Goal: Task Accomplishment & Management: Complete application form

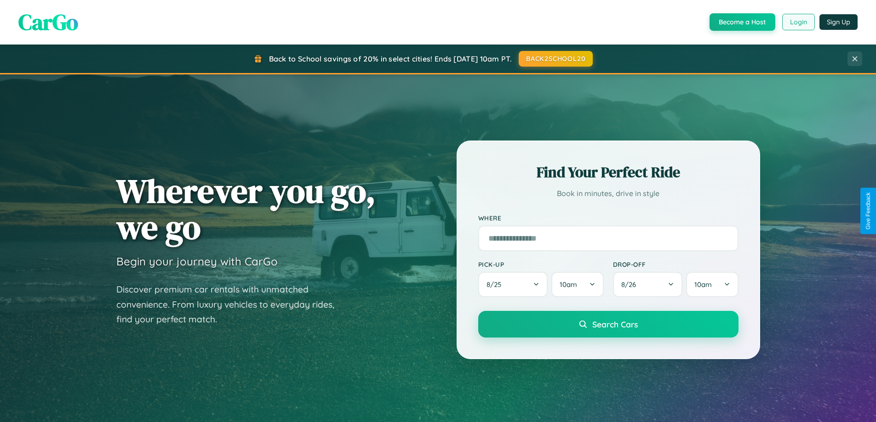
click at [798, 22] on button "Login" at bounding box center [798, 22] width 33 height 17
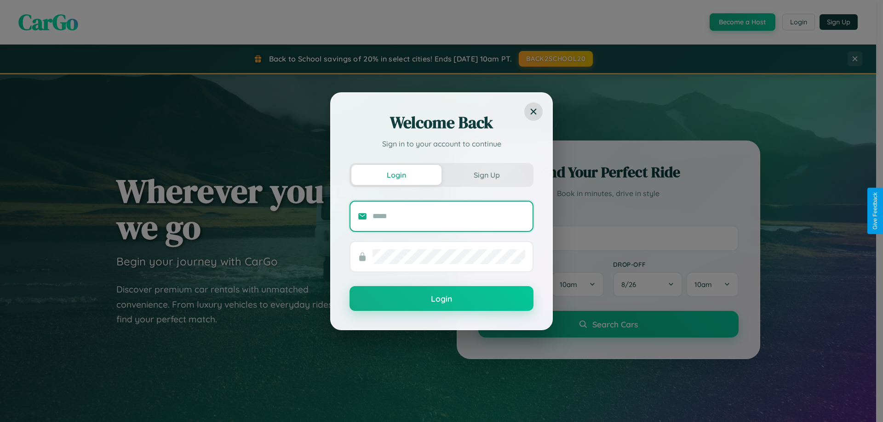
click at [449, 216] on input "text" at bounding box center [448, 216] width 153 height 15
type input "**********"
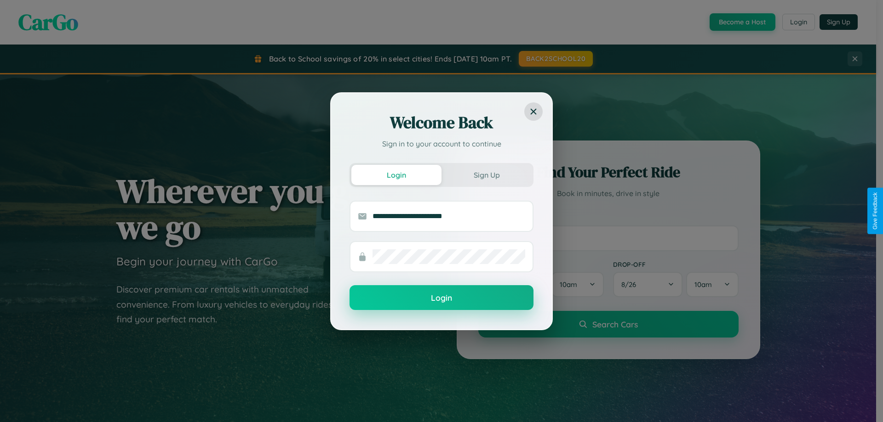
click at [441, 298] on button "Login" at bounding box center [441, 297] width 184 height 25
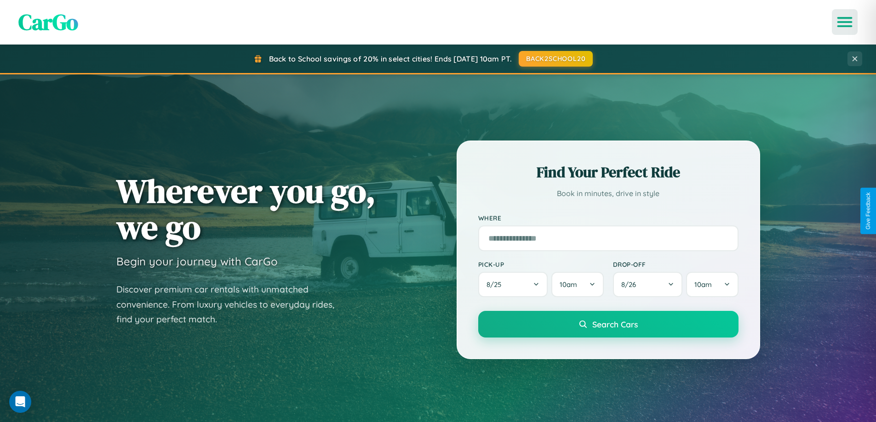
click at [844, 22] on icon "Open menu" at bounding box center [844, 22] width 13 height 8
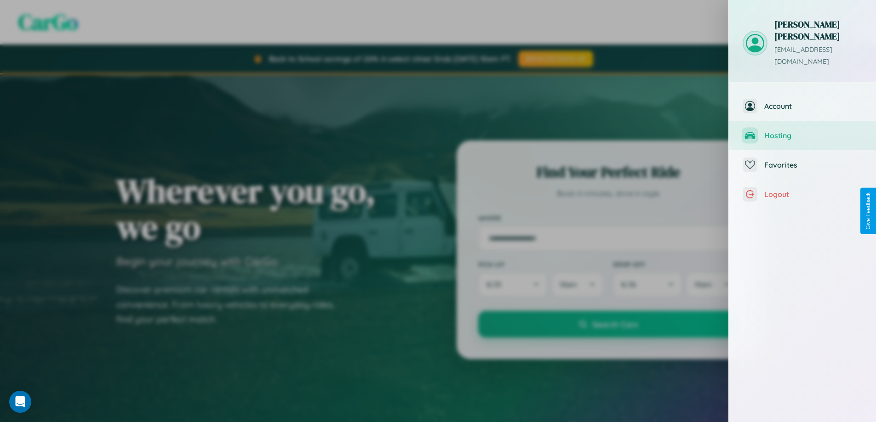
click at [802, 131] on span "Hosting" at bounding box center [813, 135] width 98 height 9
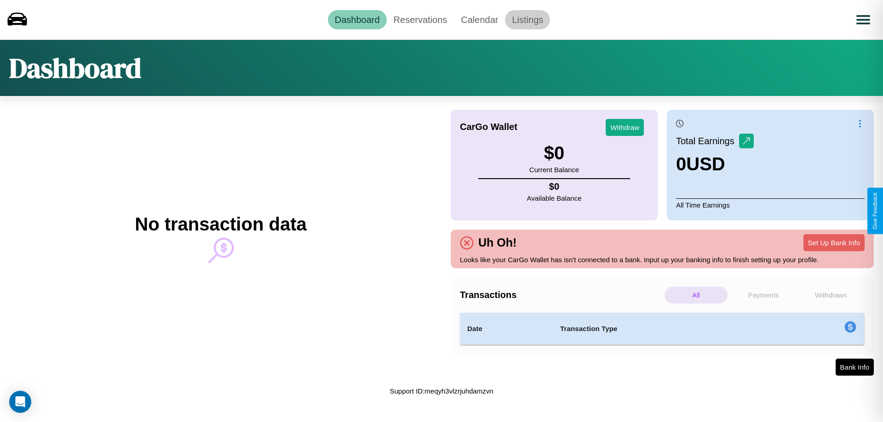
click at [527, 19] on link "Listings" at bounding box center [527, 19] width 45 height 19
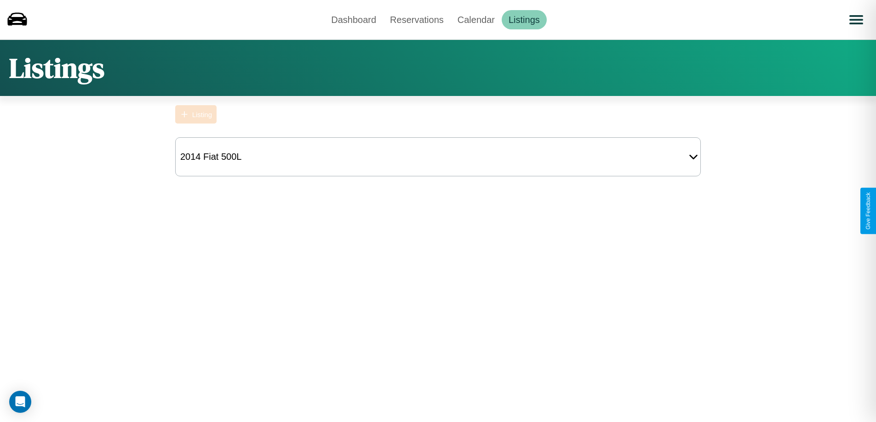
click at [196, 114] on div "Listing" at bounding box center [202, 115] width 20 height 8
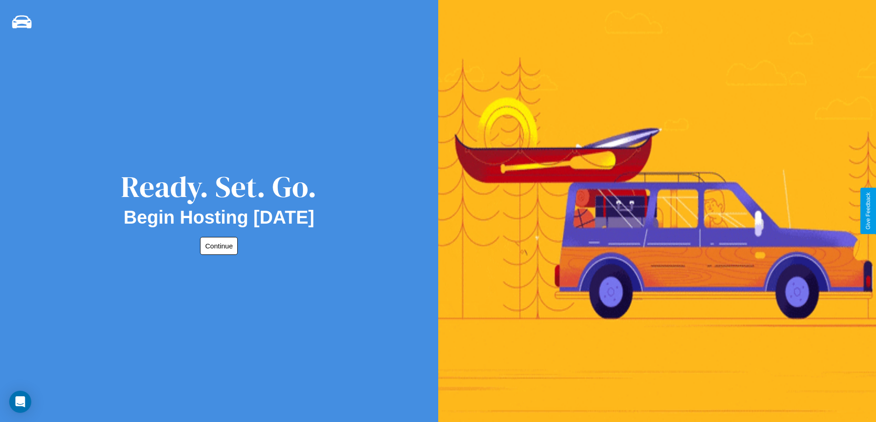
click at [217, 246] on button "Continue" at bounding box center [219, 246] width 38 height 18
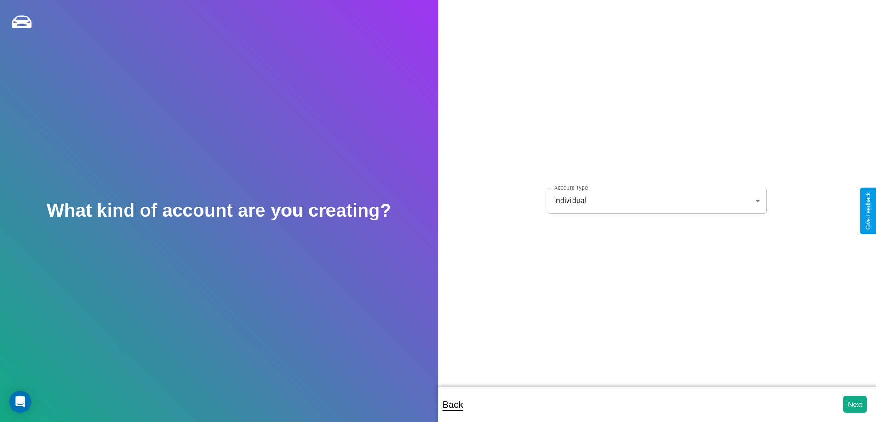
click at [656, 200] on body "**********" at bounding box center [438, 217] width 876 height 435
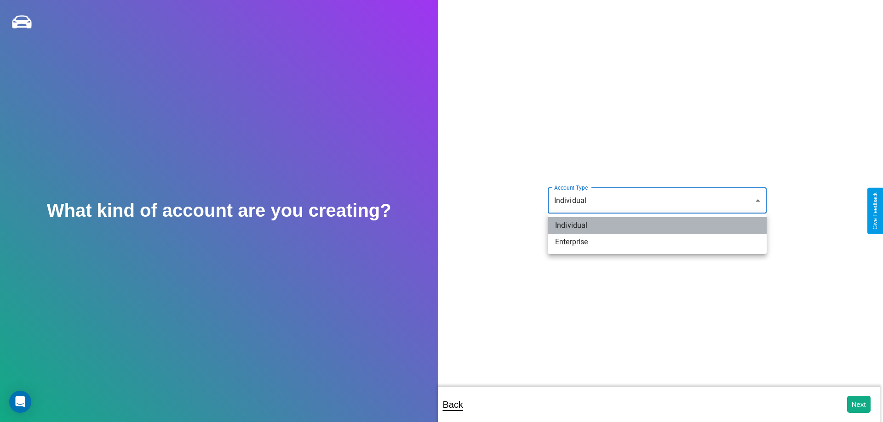
click at [657, 226] on li "Individual" at bounding box center [656, 225] width 219 height 17
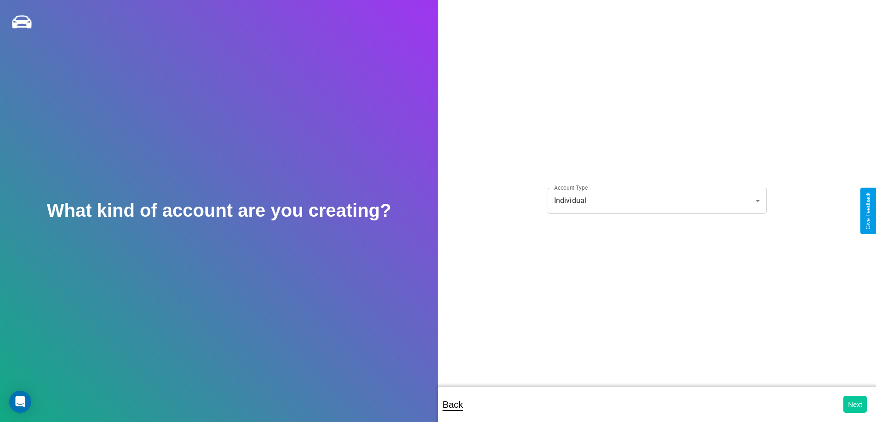
click at [855, 405] on button "Next" at bounding box center [854, 404] width 23 height 17
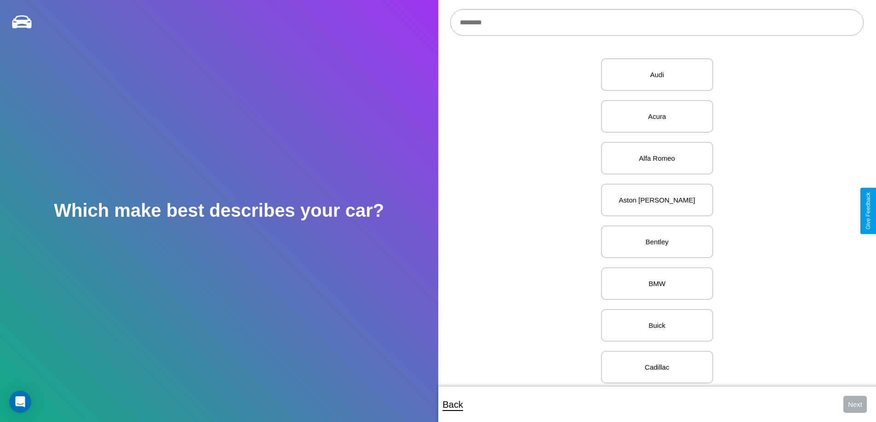
click at [656, 23] on input "text" at bounding box center [656, 22] width 413 height 27
type input "*****"
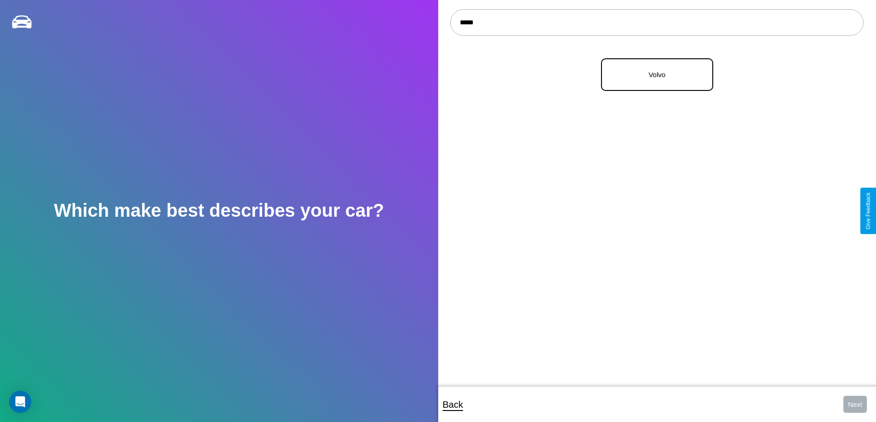
click at [653, 75] on p "Volvo" at bounding box center [657, 74] width 92 height 12
click at [855, 405] on button "Next" at bounding box center [854, 404] width 23 height 17
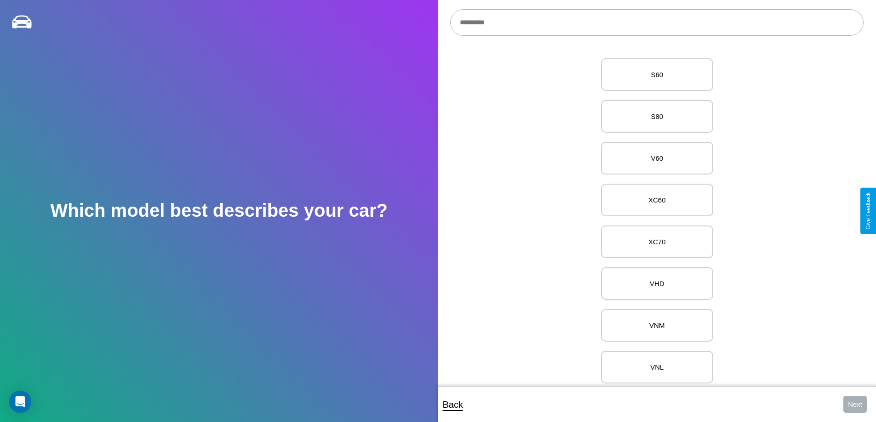
click at [656, 23] on input "text" at bounding box center [656, 22] width 413 height 27
type input "**********"
click at [653, 75] on p "F12 w/F7 Cab" at bounding box center [657, 74] width 92 height 12
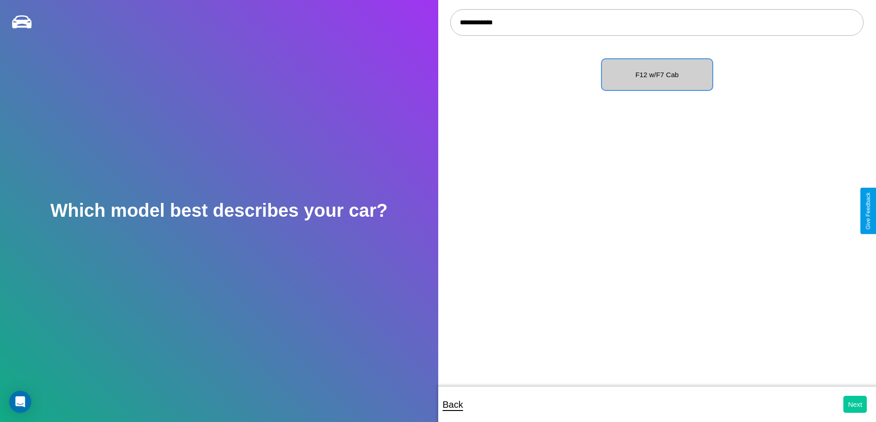
click at [855, 405] on button "Next" at bounding box center [854, 404] width 23 height 17
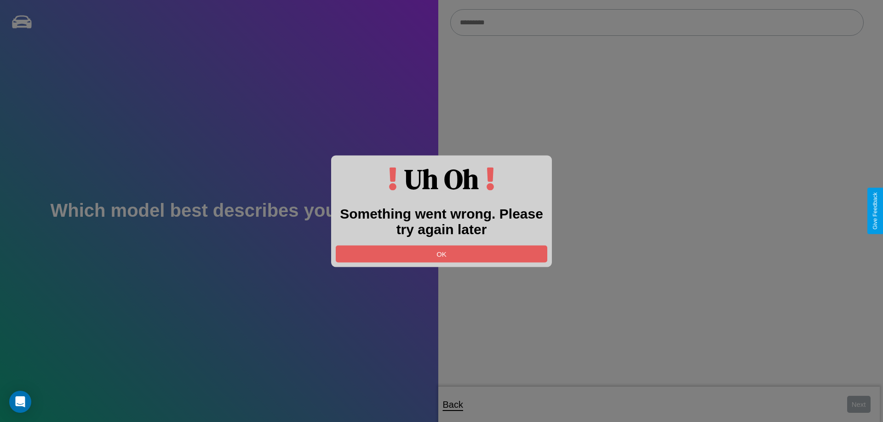
click at [656, 23] on div at bounding box center [441, 211] width 883 height 422
